Goal: Transaction & Acquisition: Subscribe to service/newsletter

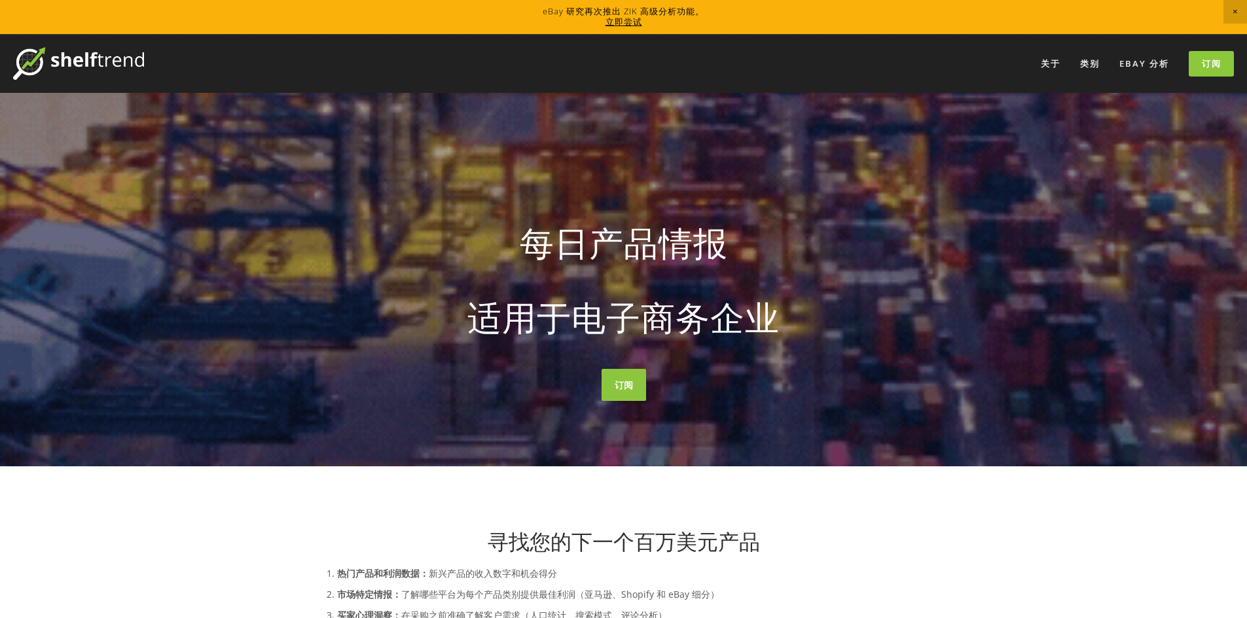
drag, startPoint x: 0, startPoint y: 0, endPoint x: 639, endPoint y: 13, distance: 638.8
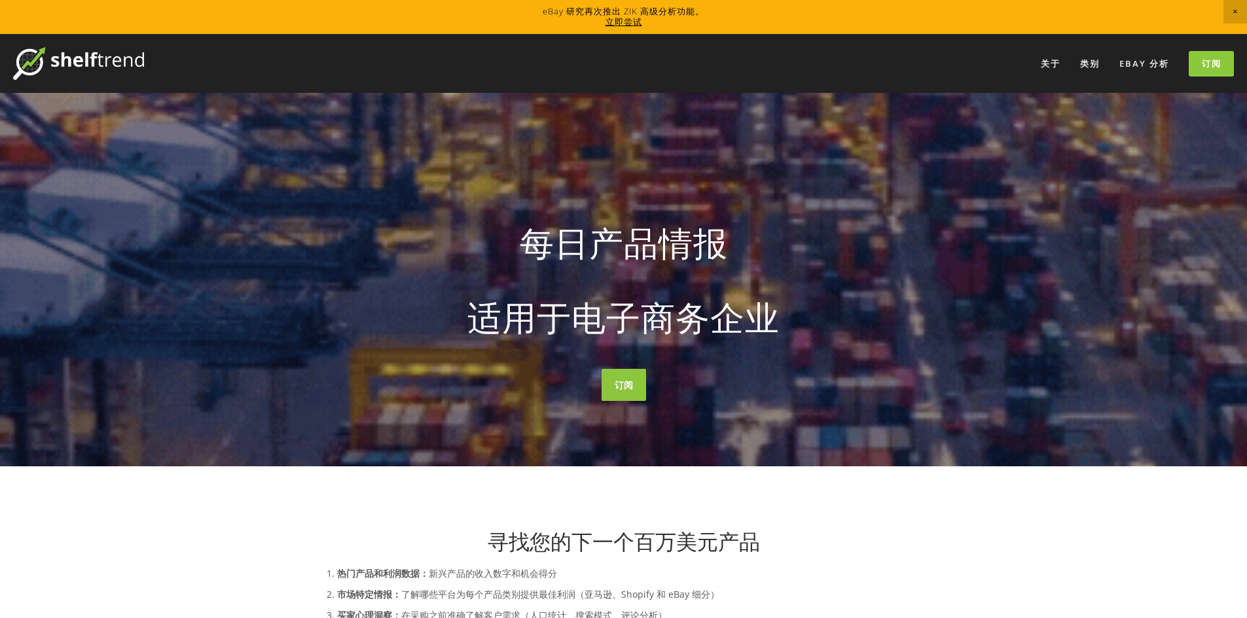
click at [639, 13] on link at bounding box center [623, 17] width 1247 height 34
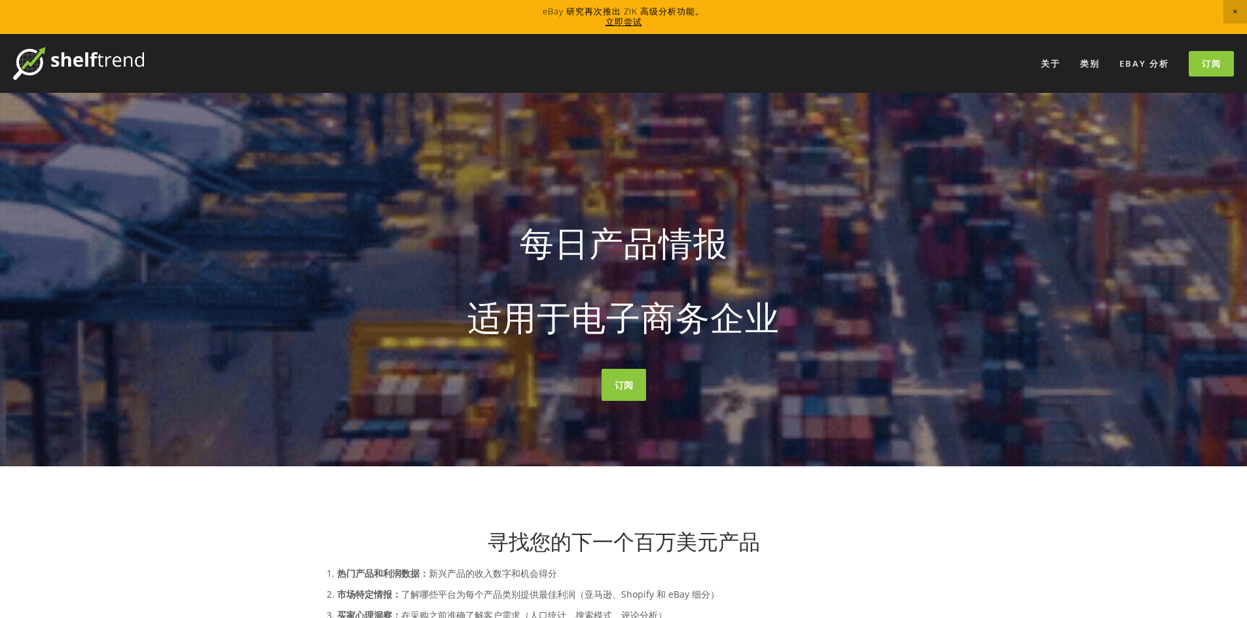
click at [635, 22] on font "立即尝试" at bounding box center [623, 22] width 37 height 12
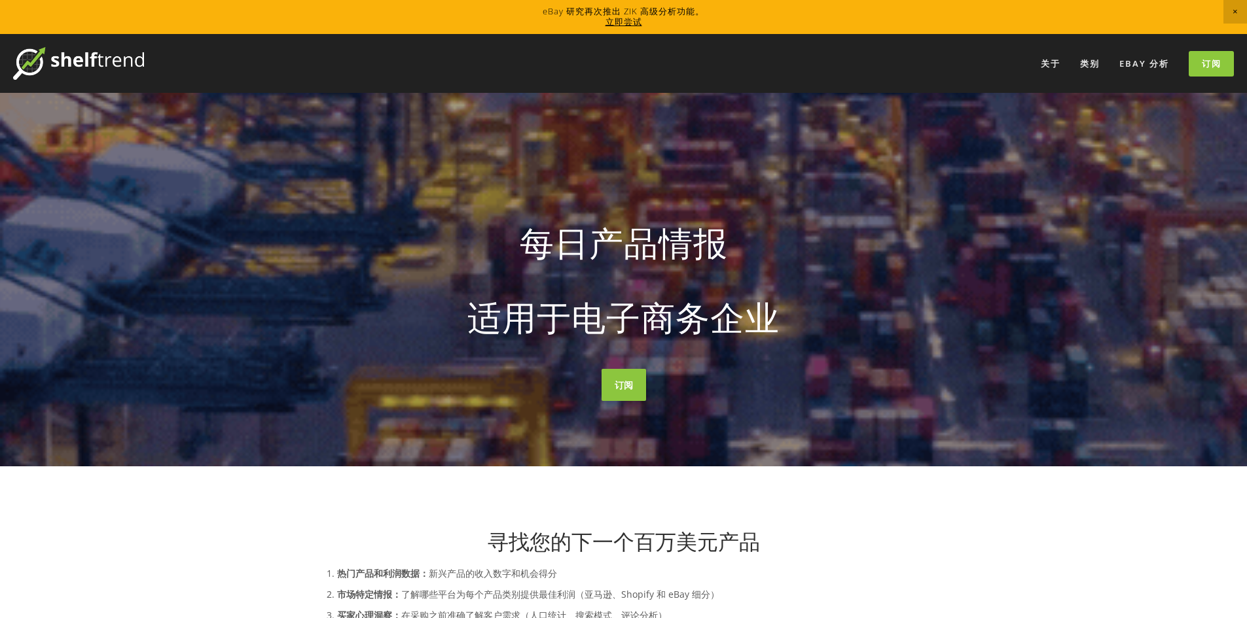
click at [624, 21] on font "立即尝试" at bounding box center [623, 22] width 37 height 12
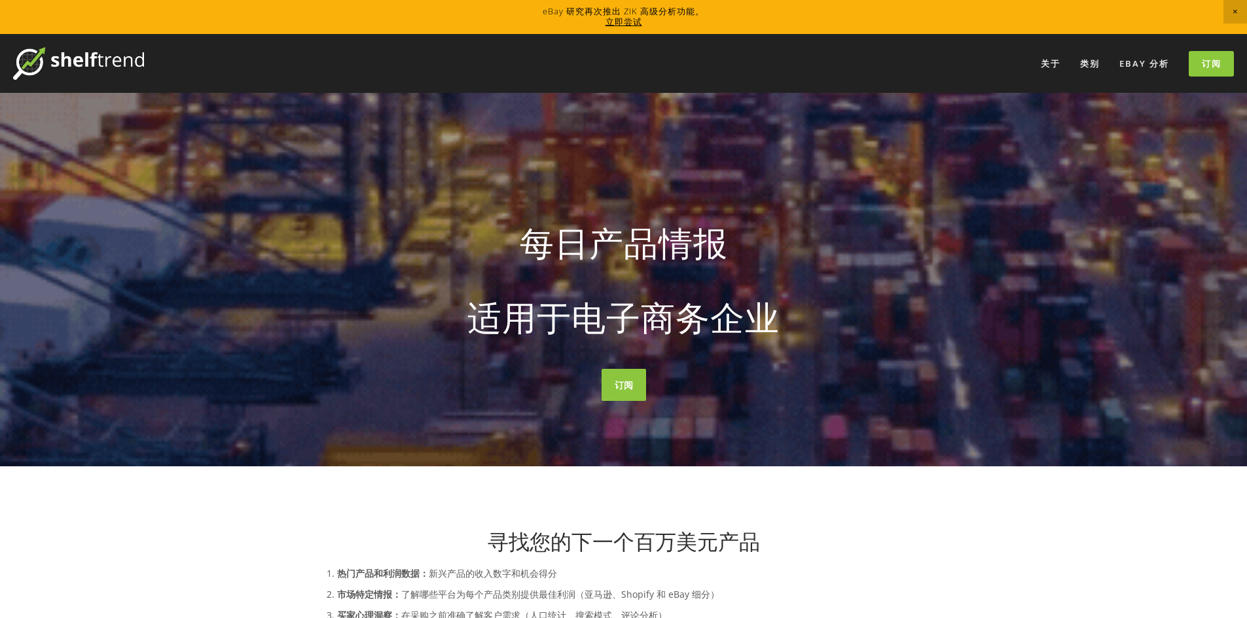
click at [618, 21] on font "立即尝试" at bounding box center [623, 22] width 37 height 12
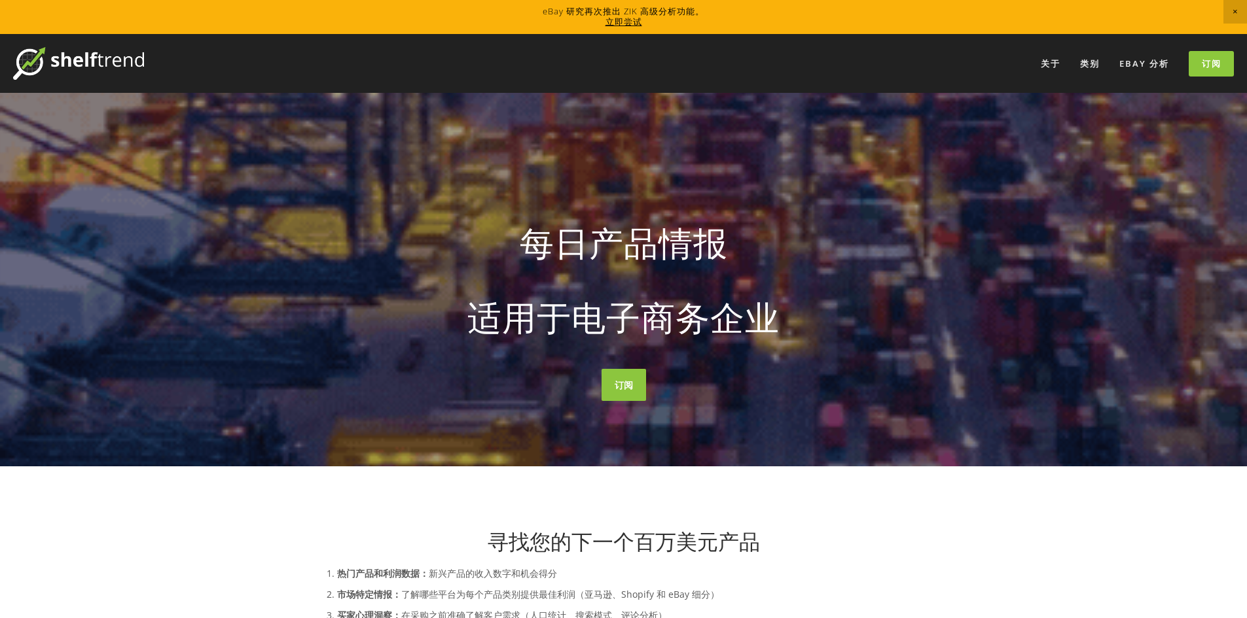
click at [631, 16] on font "立即尝试" at bounding box center [623, 22] width 37 height 12
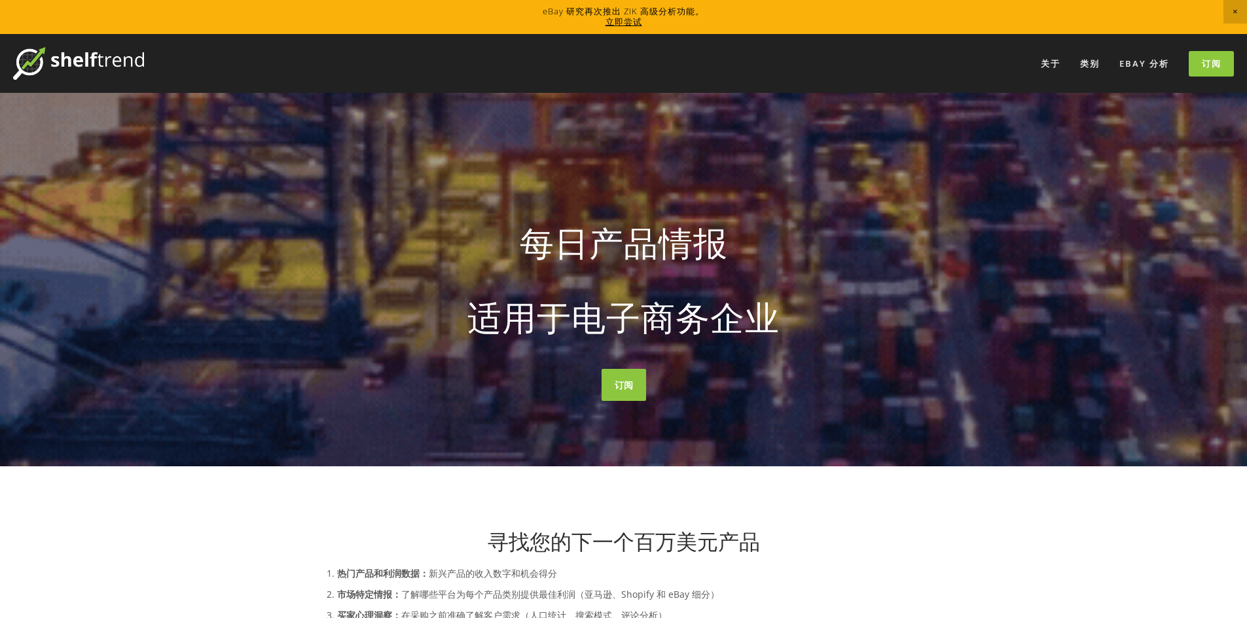
click at [619, 26] on font "立即尝试" at bounding box center [623, 22] width 37 height 12
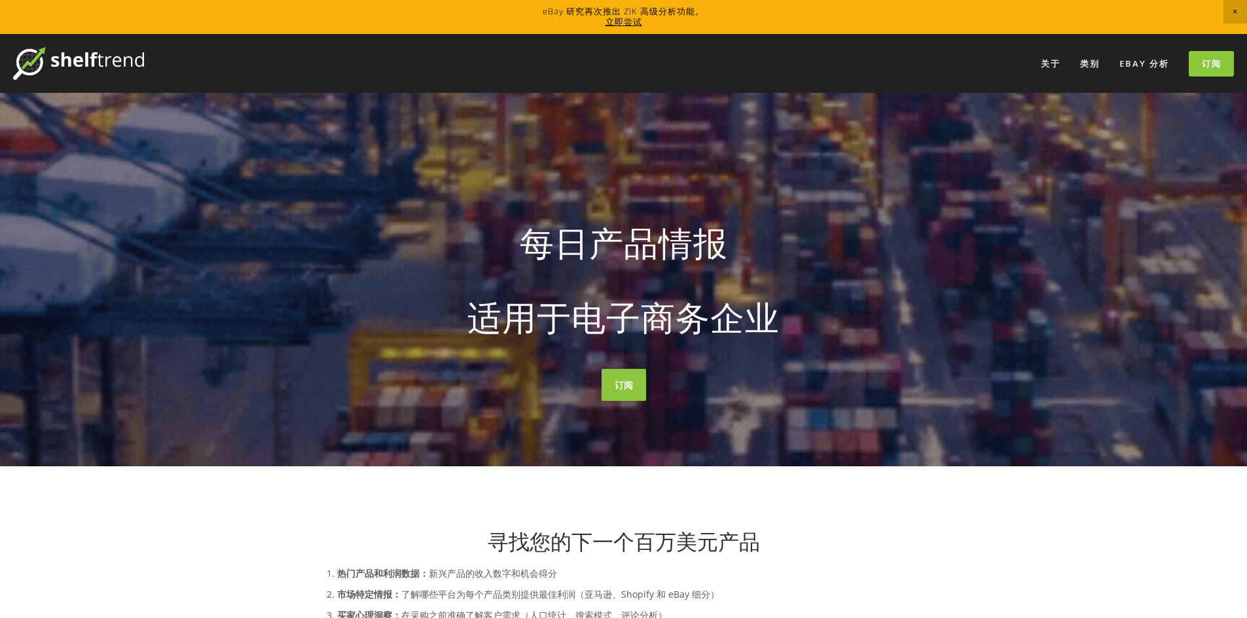
click at [621, 24] on font "立即尝试" at bounding box center [623, 22] width 37 height 12
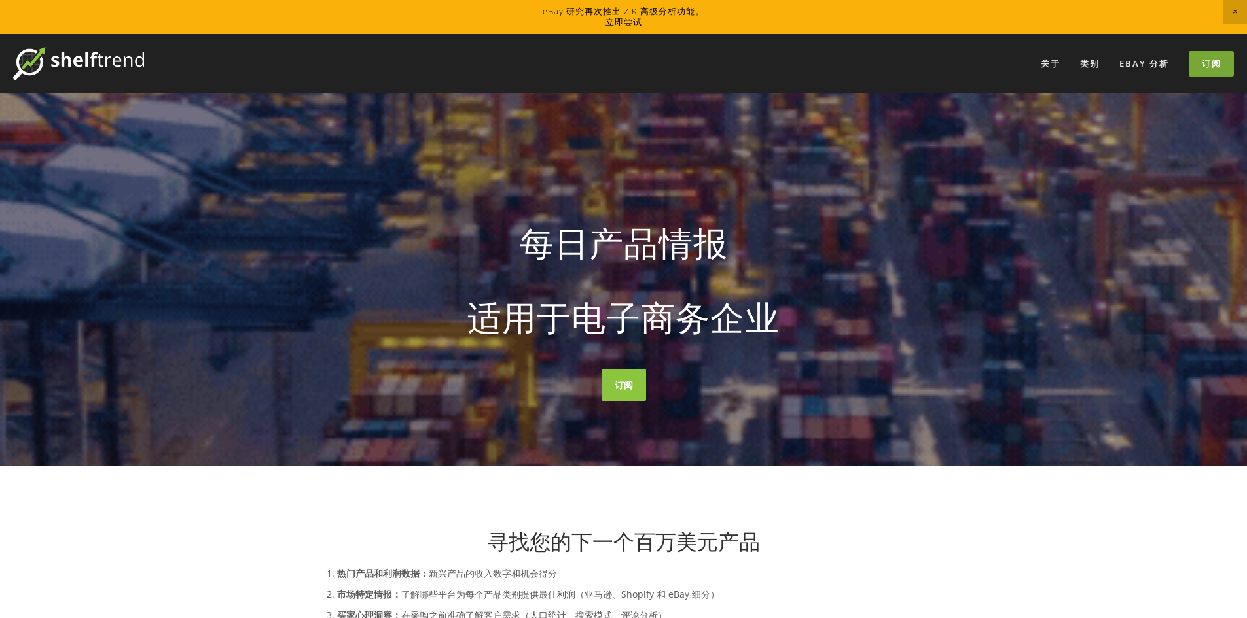
click at [1215, 66] on font "订阅" at bounding box center [1211, 64] width 20 height 12
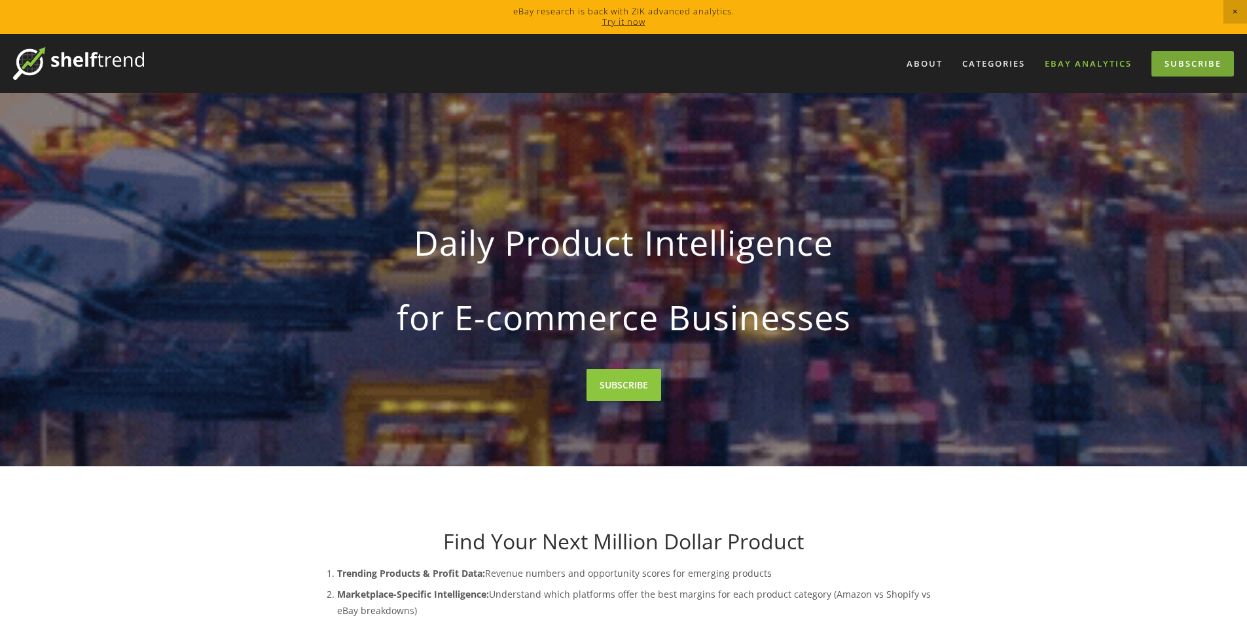
click at [1101, 65] on link "eBay Analytics" at bounding box center [1088, 64] width 104 height 22
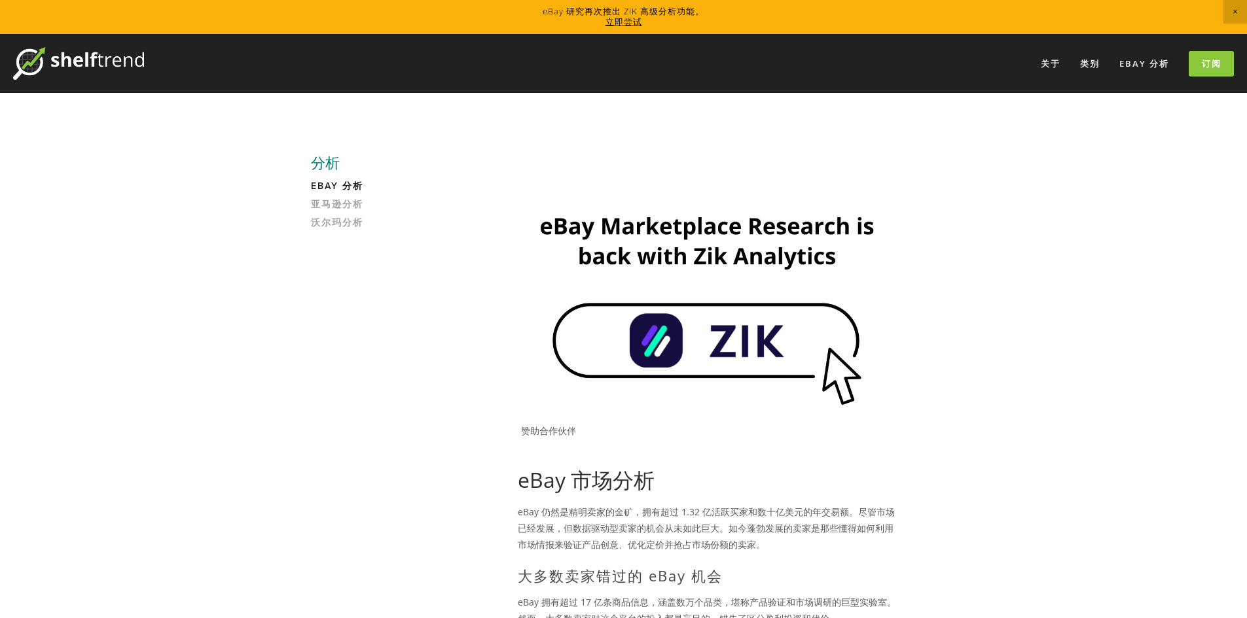
click at [618, 26] on font "立即尝试" at bounding box center [623, 22] width 37 height 12
click at [631, 24] on font "立即尝试" at bounding box center [623, 22] width 37 height 12
click at [630, 26] on font "立即尝试" at bounding box center [623, 22] width 37 height 12
